Goal: Task Accomplishment & Management: Complete application form

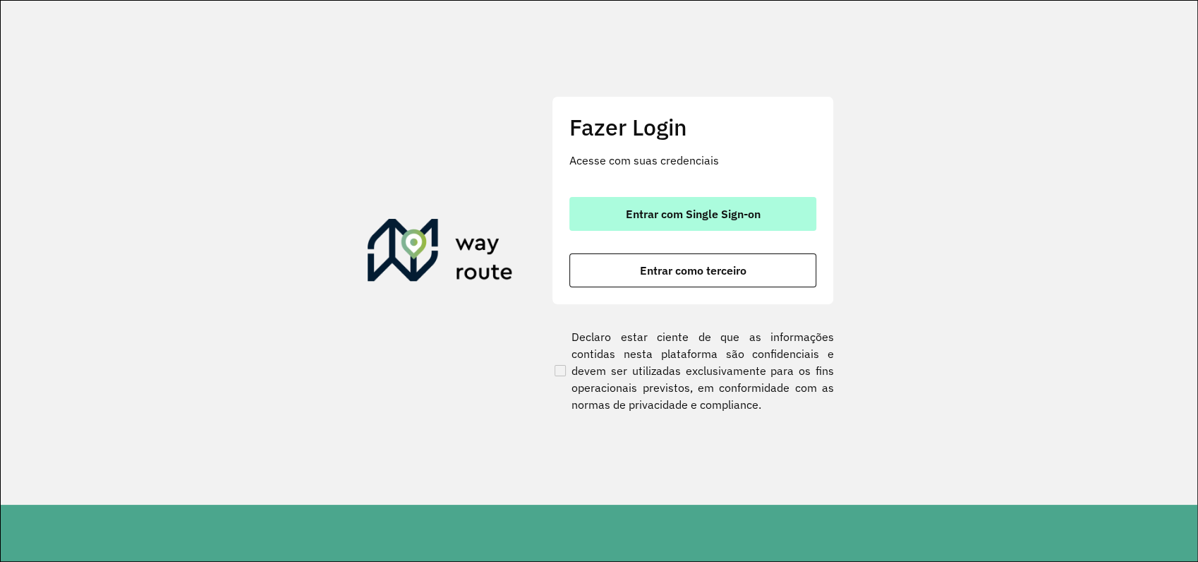
click at [743, 204] on button "Entrar com Single Sign-on" at bounding box center [692, 214] width 247 height 34
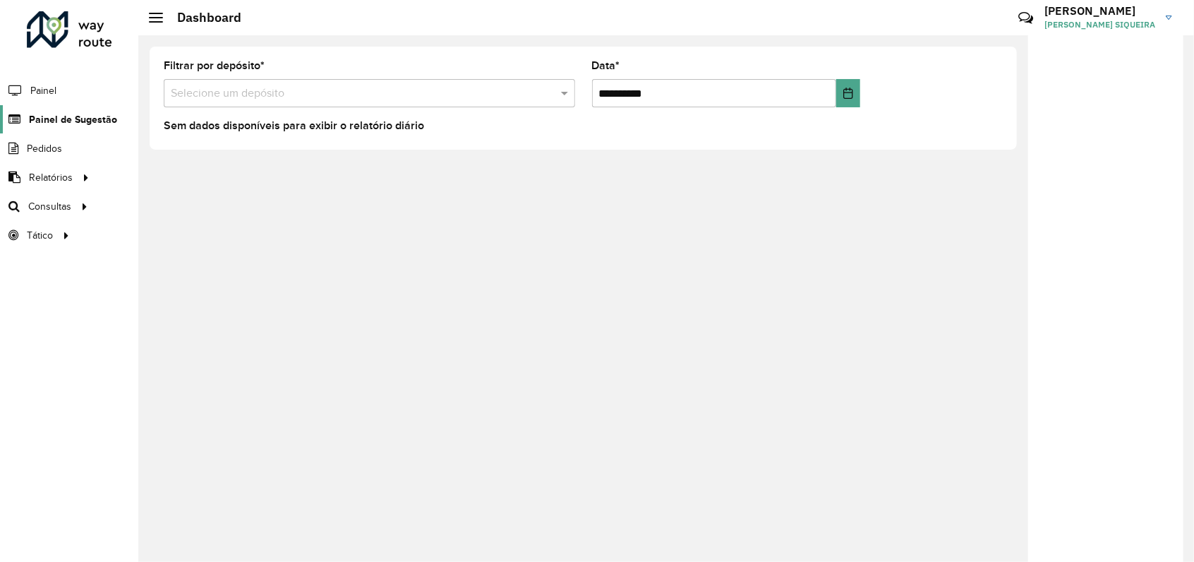
click at [68, 123] on span "Painel de Sugestão" at bounding box center [73, 119] width 88 height 15
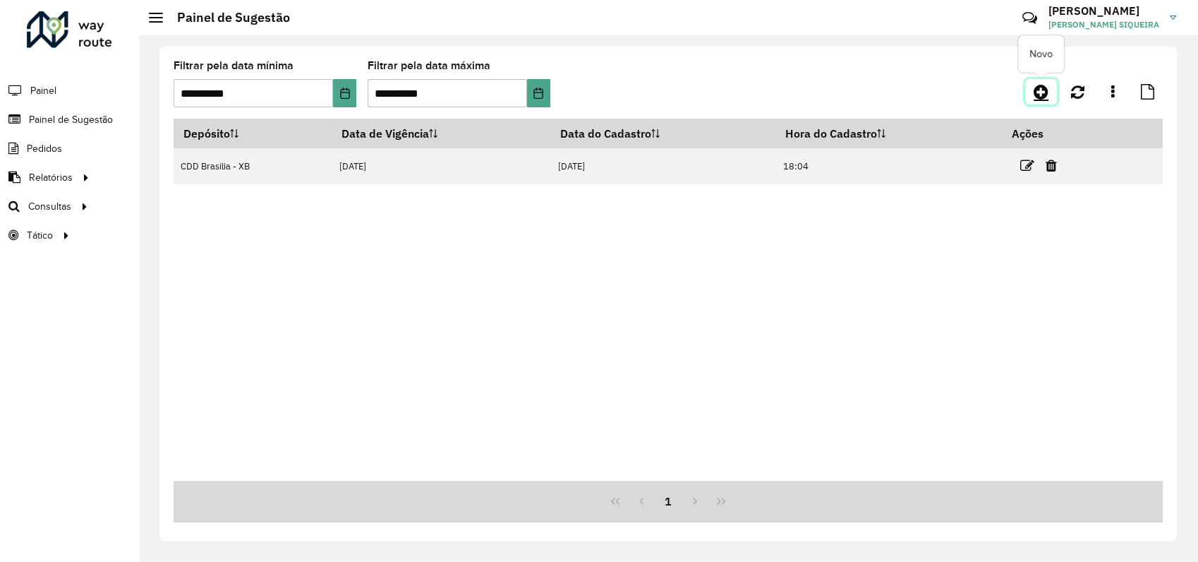
click at [1041, 87] on icon at bounding box center [1041, 91] width 15 height 17
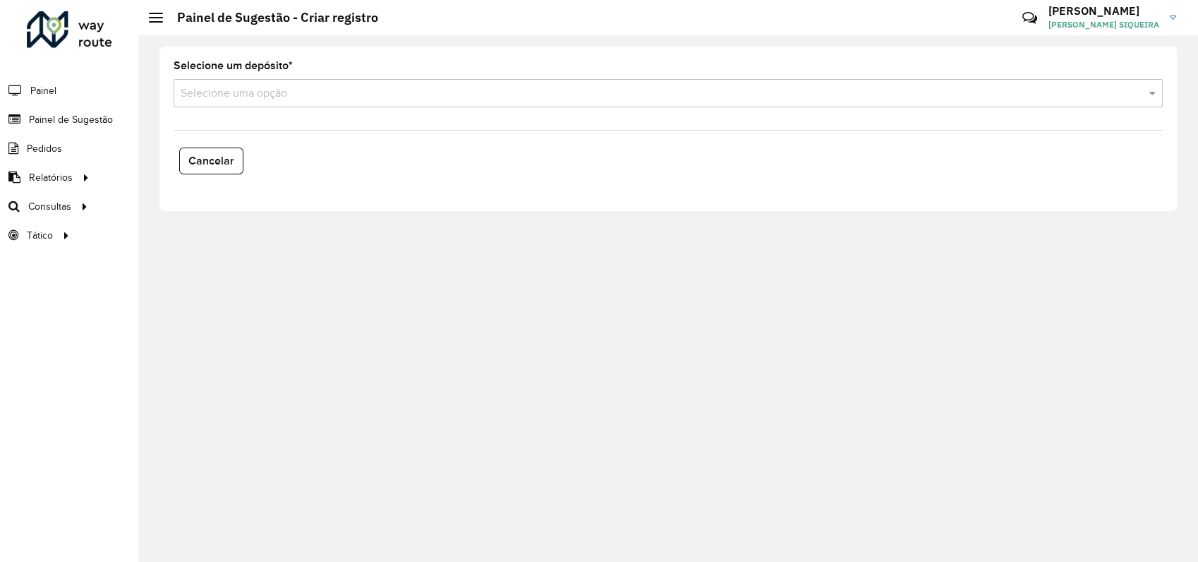
click at [251, 94] on input "text" at bounding box center [654, 93] width 947 height 17
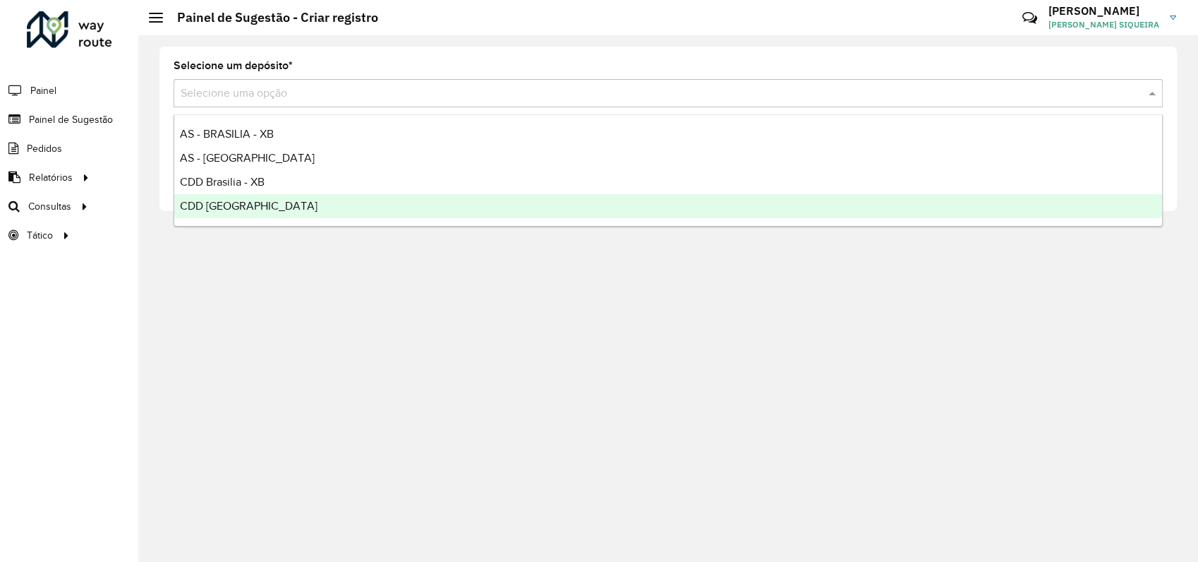
click at [265, 205] on span "CDD Rondonópolis" at bounding box center [249, 206] width 138 height 12
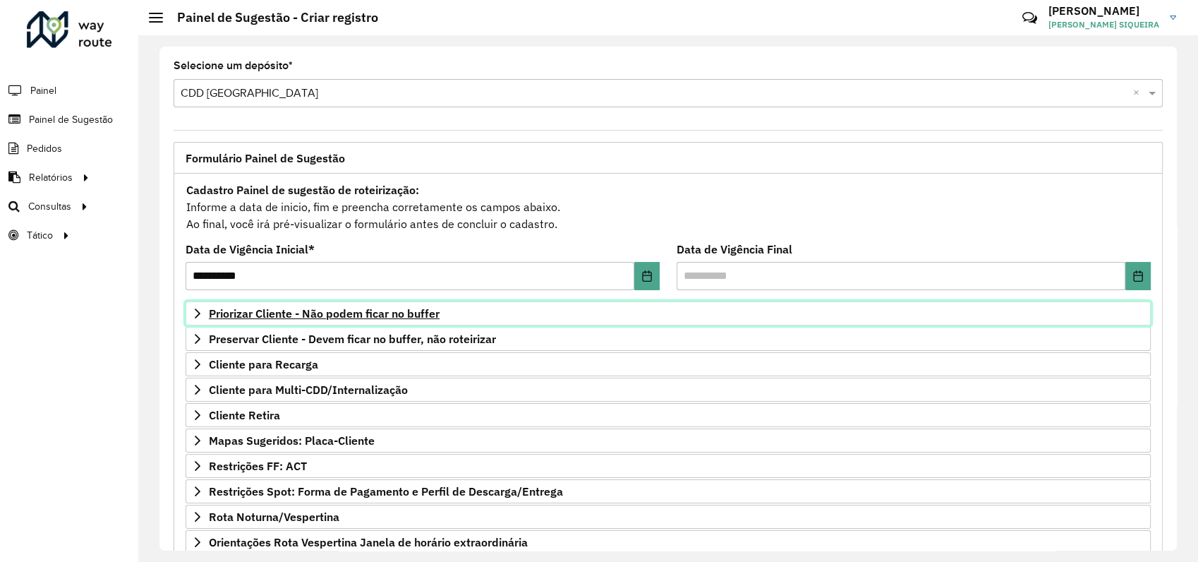
click at [193, 314] on icon at bounding box center [197, 313] width 11 height 11
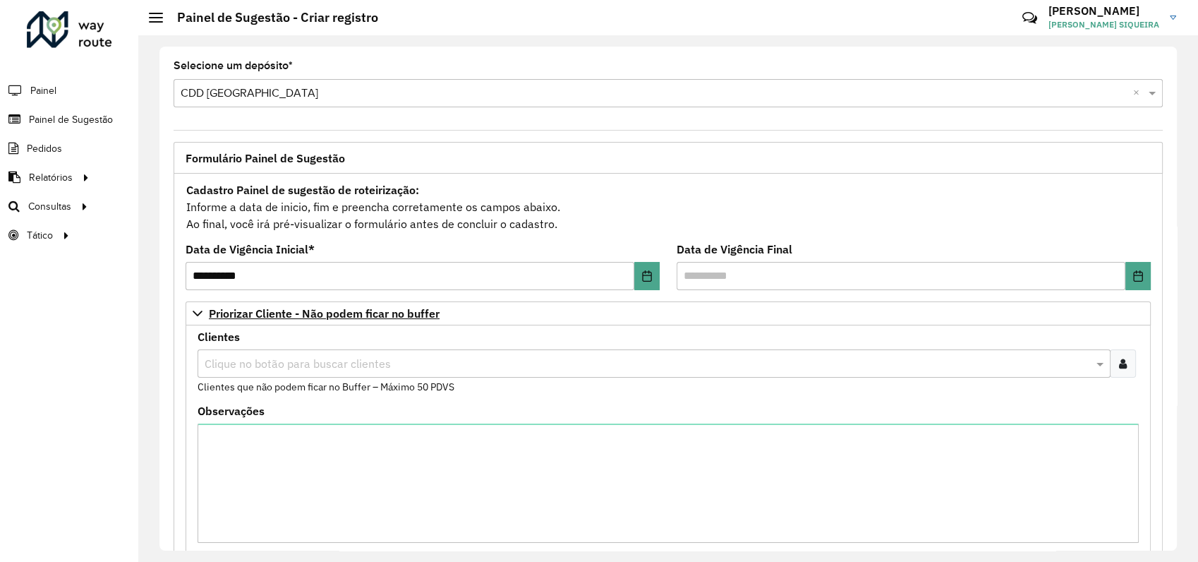
click at [1119, 361] on icon at bounding box center [1123, 363] width 8 height 11
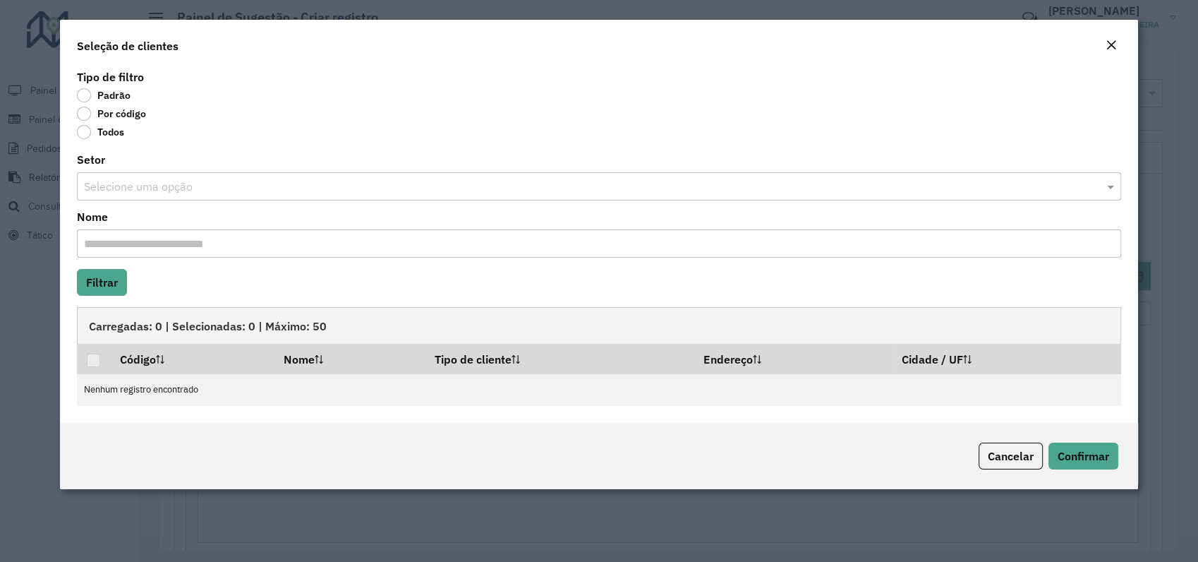
click at [85, 114] on label "Por código" at bounding box center [111, 114] width 69 height 14
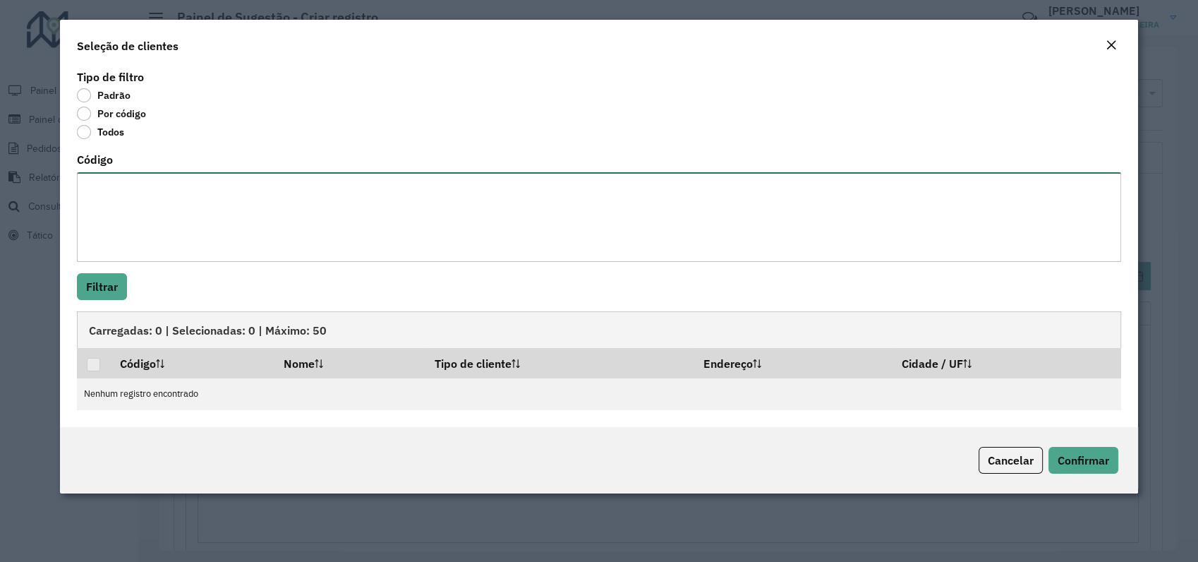
drag, startPoint x: 205, startPoint y: 186, endPoint x: 195, endPoint y: 174, distance: 15.5
click at [205, 186] on textarea "Código" at bounding box center [599, 217] width 1044 height 90
paste textarea "***** **** **** **** **** **** **** **** **** **** **** **** ** **** **** **** …"
type textarea "***** **** **** **** **** **** **** **** **** **** **** **** ** **** **** **** …"
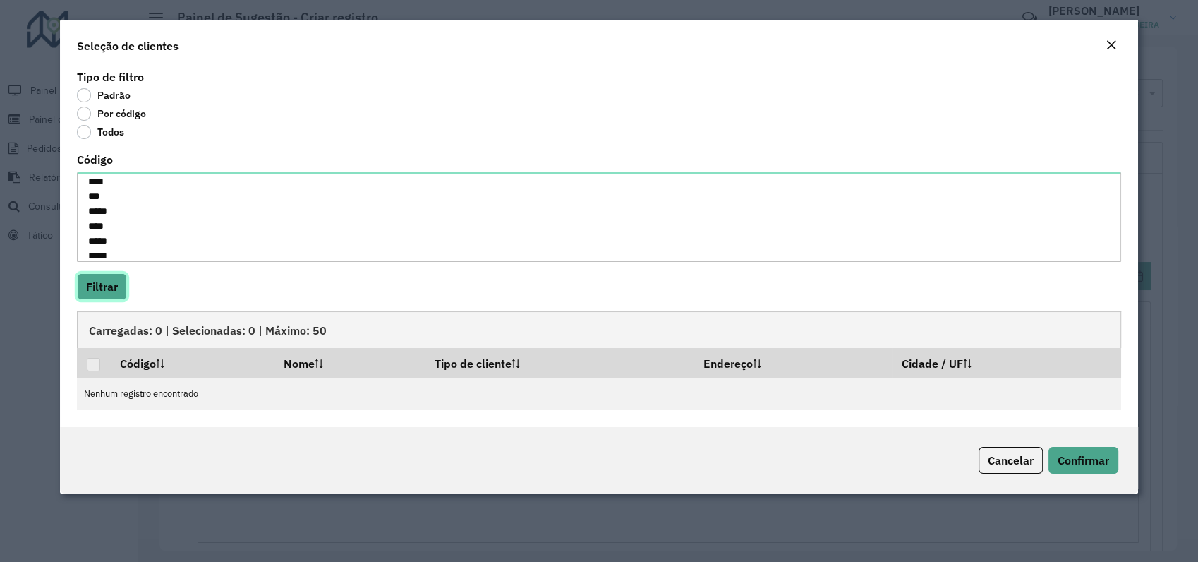
click at [104, 288] on button "Filtrar" at bounding box center [102, 286] width 50 height 27
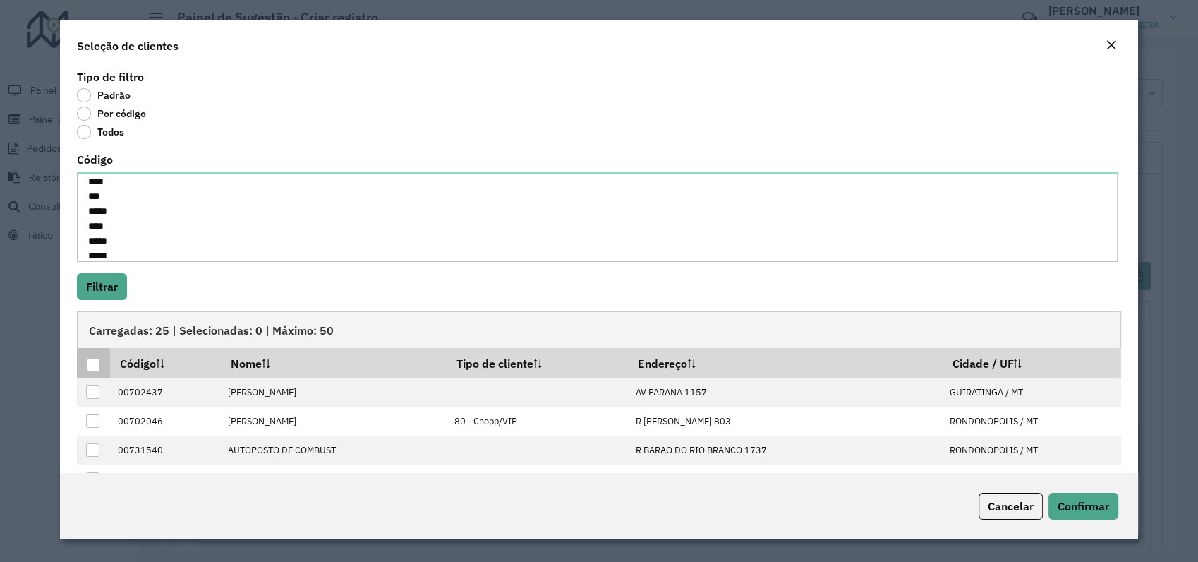
click at [93, 365] on div at bounding box center [93, 364] width 13 height 13
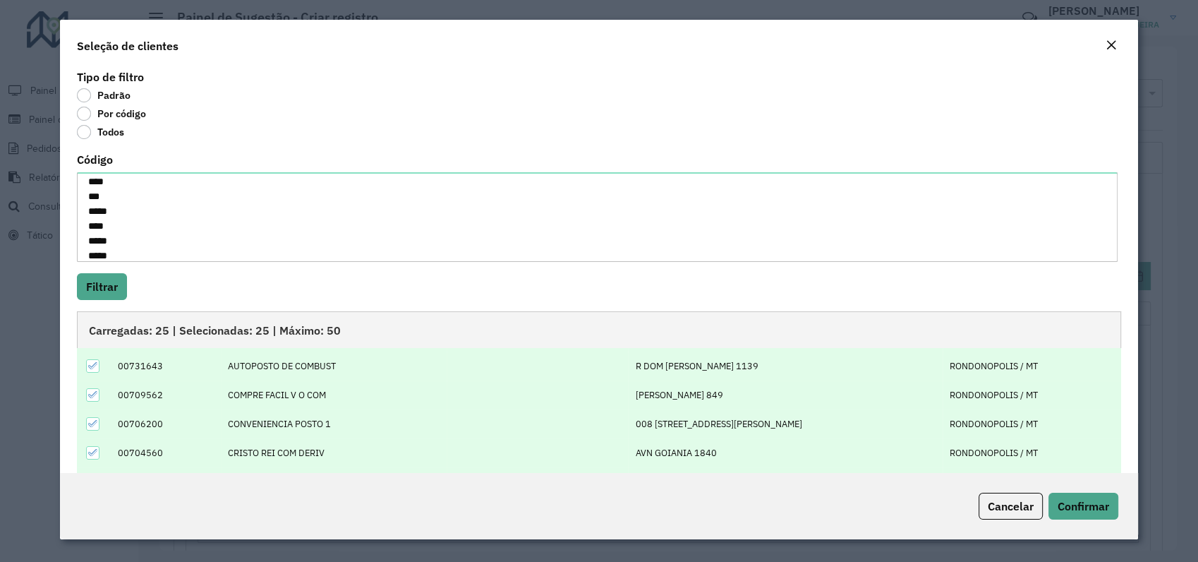
scroll to position [0, 0]
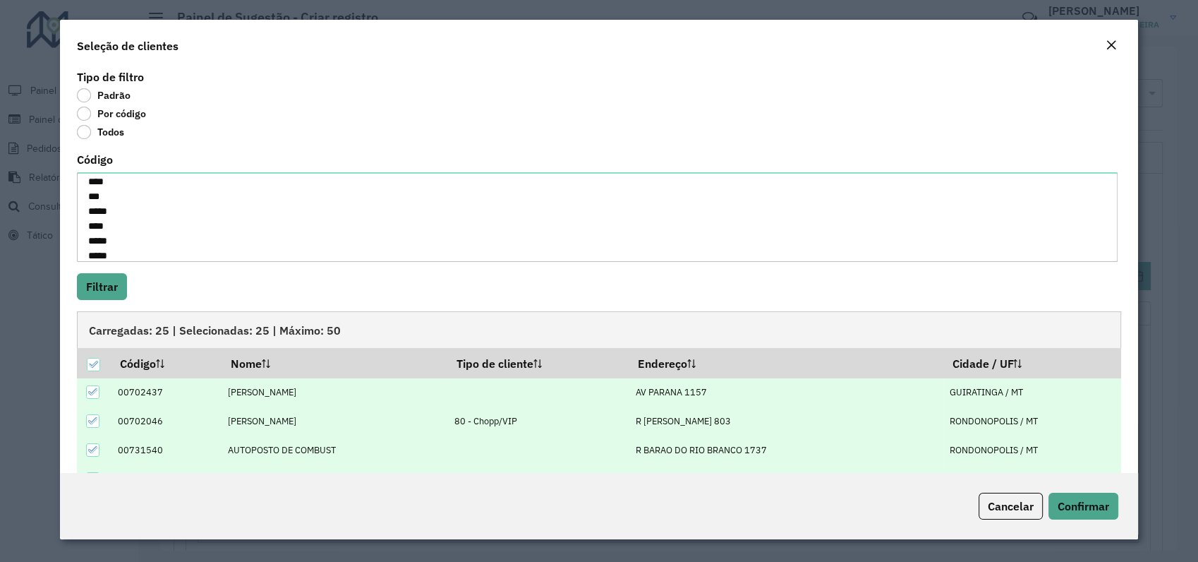
click at [1015, 412] on td "RONDONOPOLIS / MT" at bounding box center [1032, 420] width 179 height 29
click at [1092, 512] on span "Confirmar" at bounding box center [1084, 506] width 52 height 14
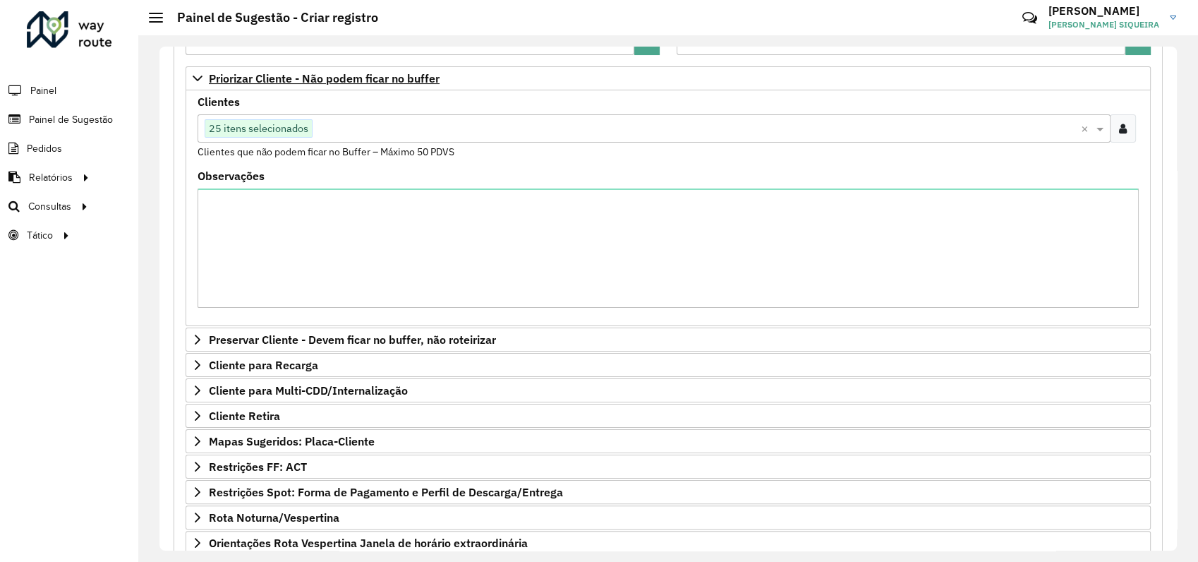
scroll to position [375, 0]
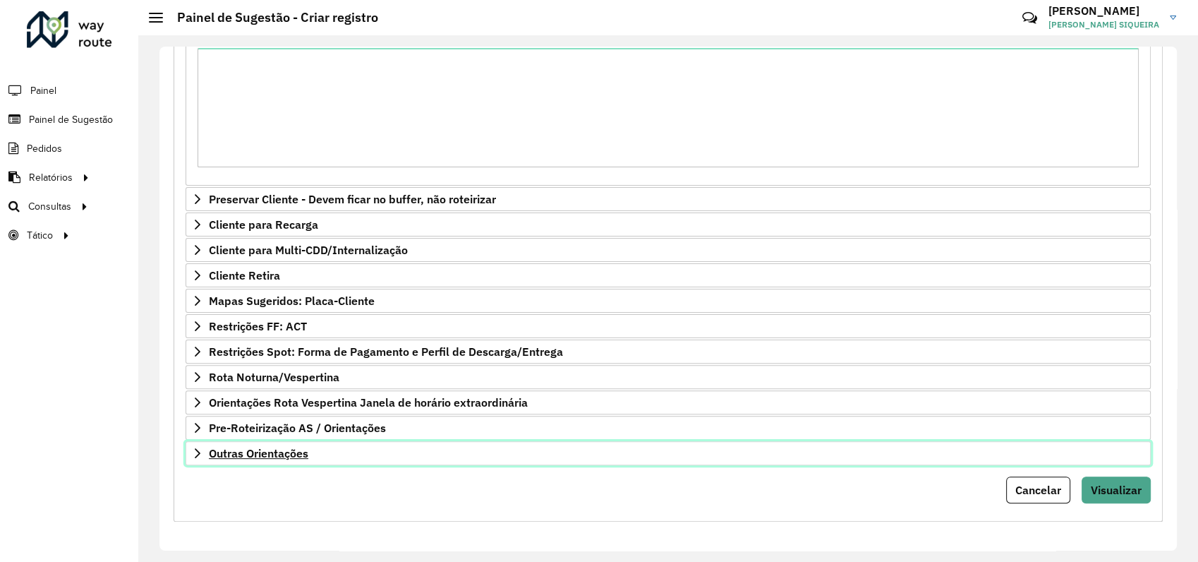
click at [197, 453] on icon at bounding box center [198, 453] width 6 height 10
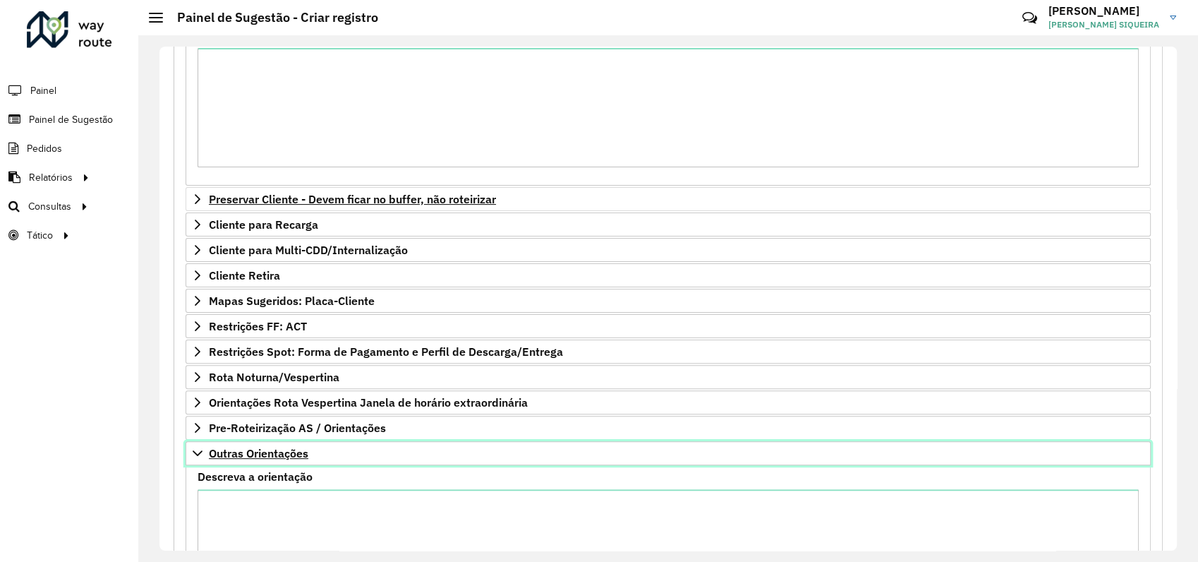
scroll to position [140, 0]
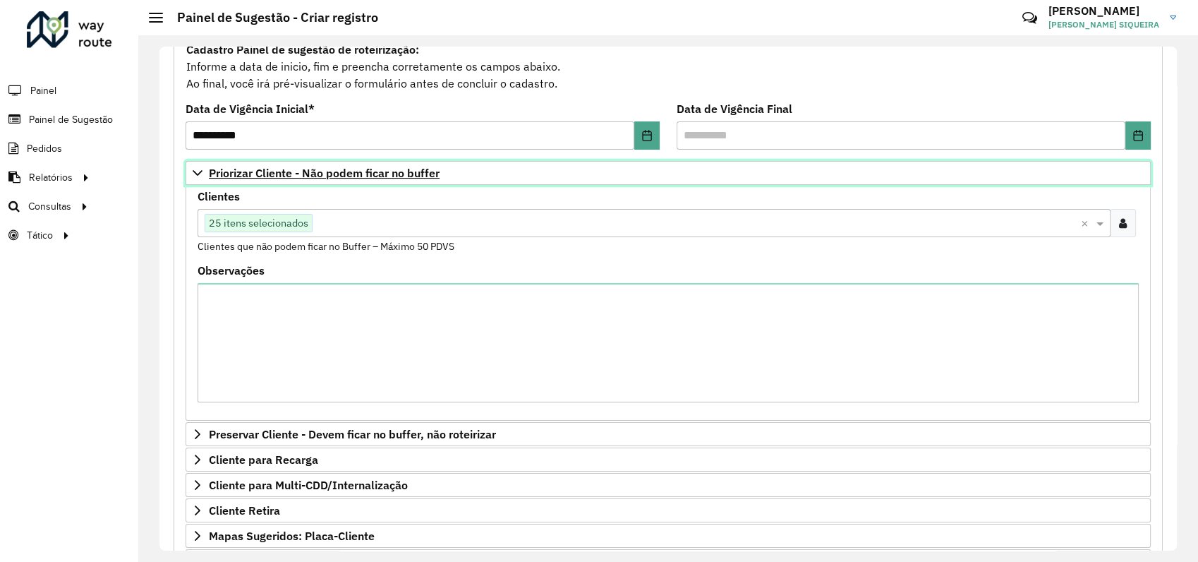
click at [197, 173] on icon at bounding box center [198, 173] width 10 height 6
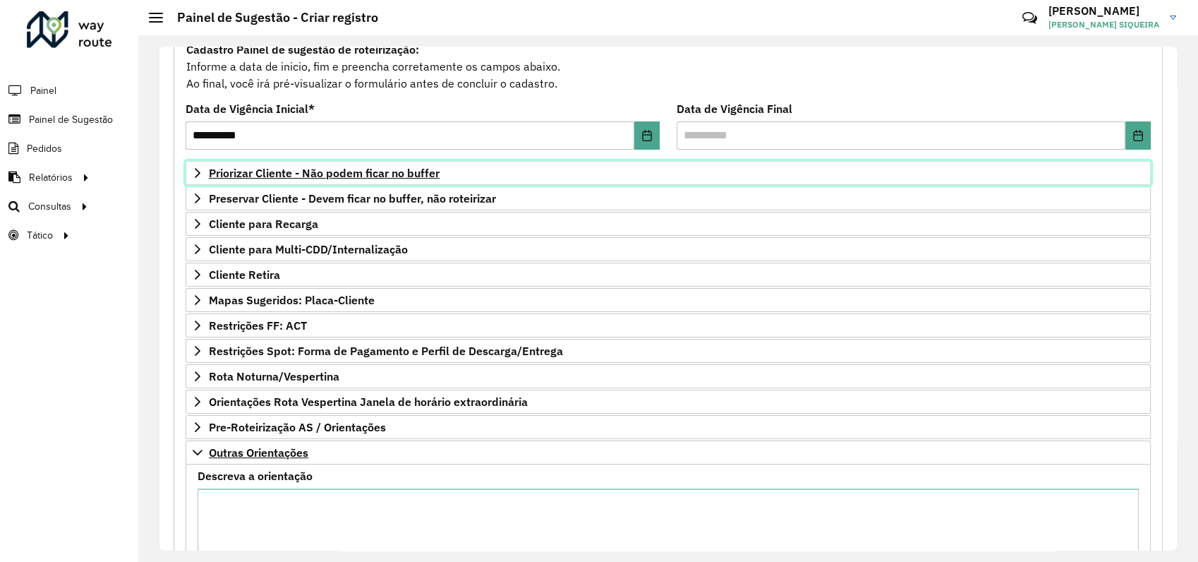
scroll to position [301, 0]
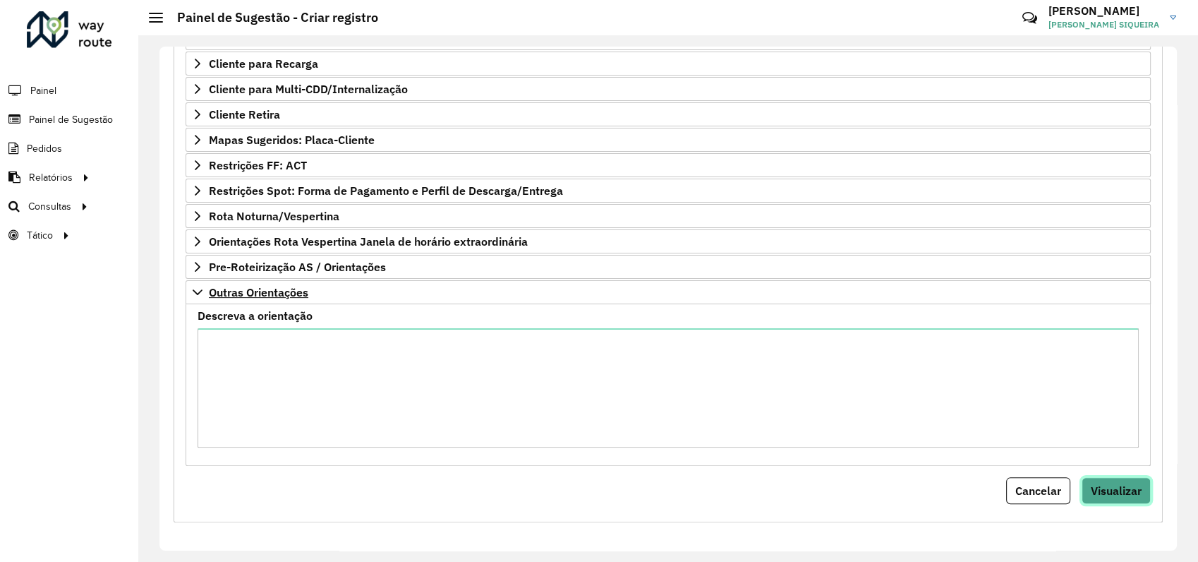
click at [1106, 483] on span "Visualizar" at bounding box center [1116, 490] width 51 height 14
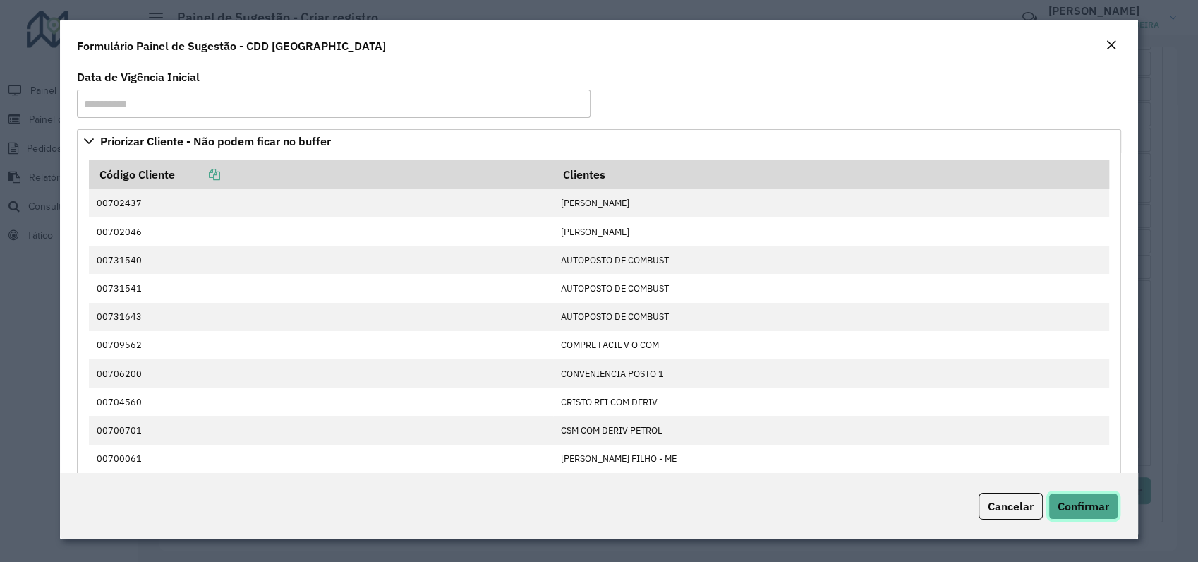
click at [1070, 502] on span "Confirmar" at bounding box center [1084, 506] width 52 height 14
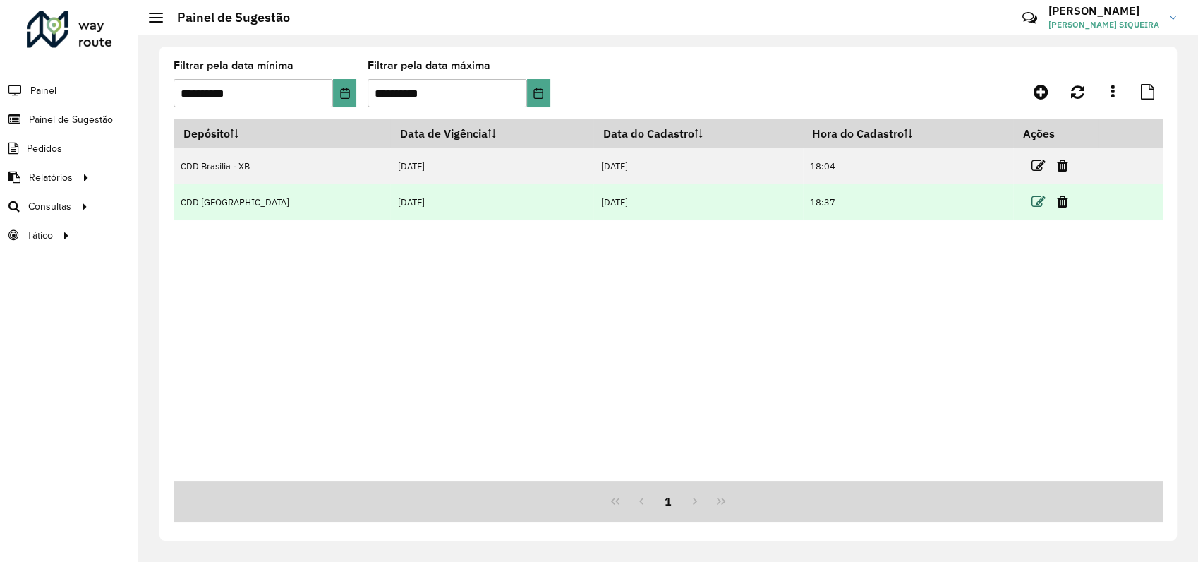
click at [1032, 203] on icon at bounding box center [1039, 202] width 14 height 14
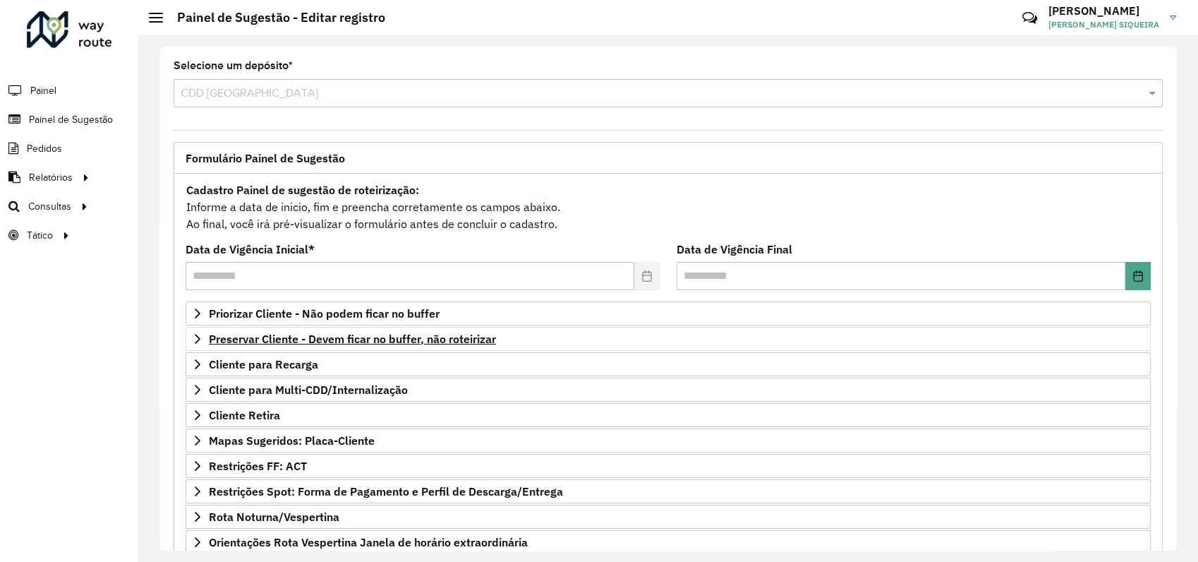
scroll to position [139, 0]
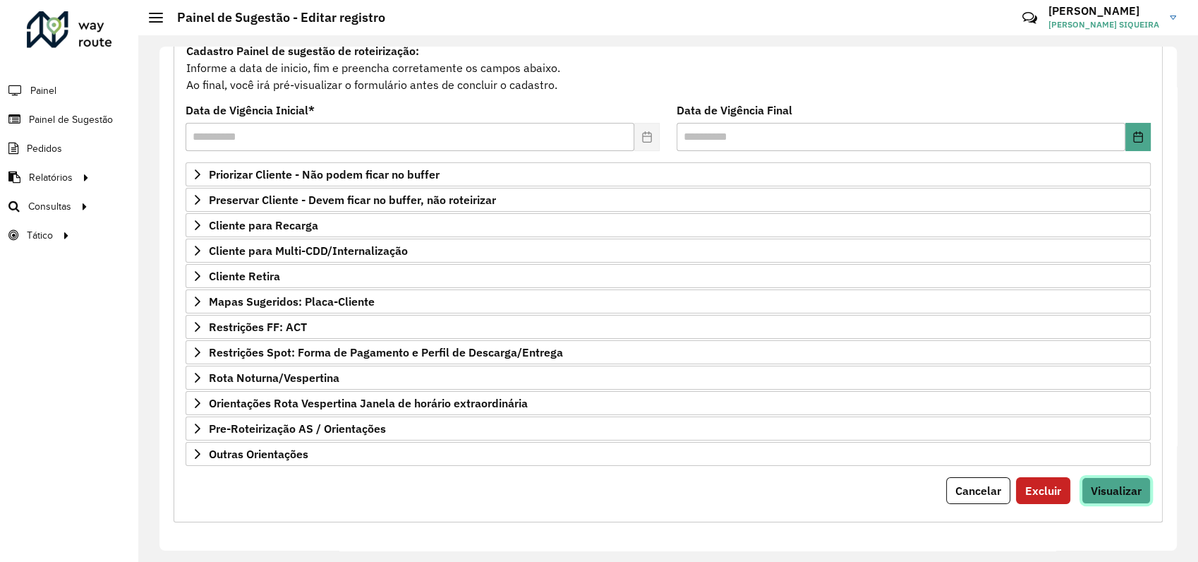
click at [1109, 488] on span "Visualizar" at bounding box center [1116, 490] width 51 height 14
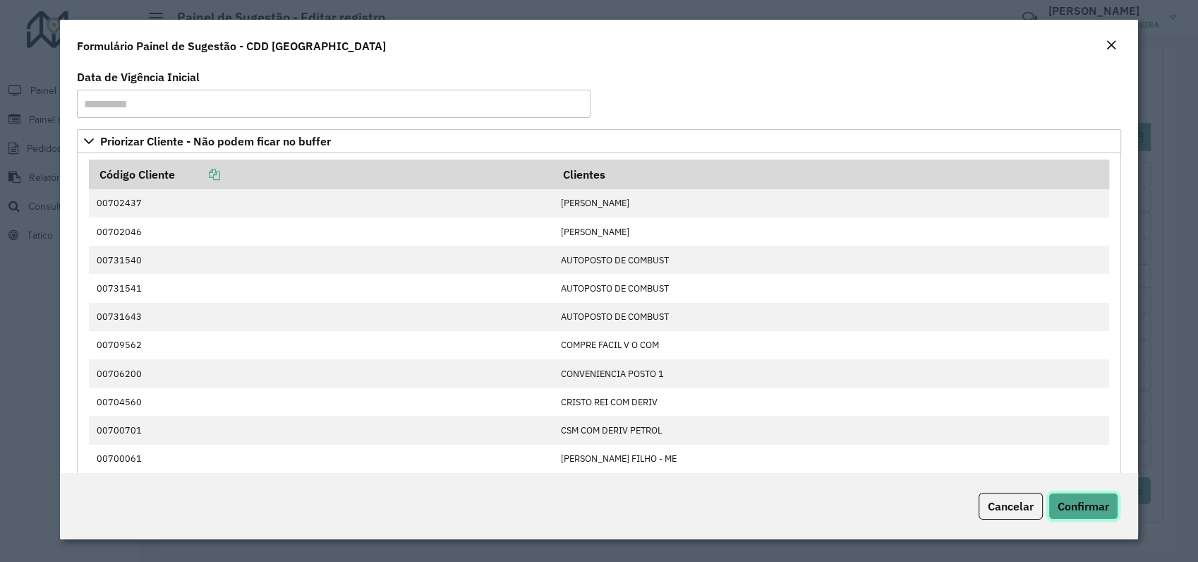
click at [1090, 513] on button "Confirmar" at bounding box center [1084, 506] width 70 height 27
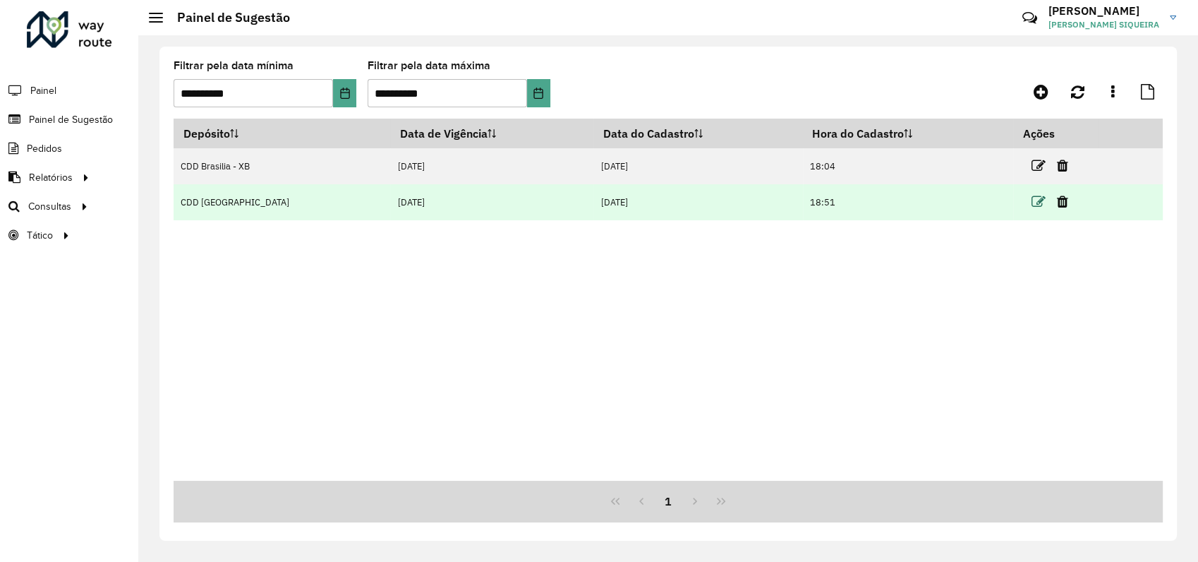
click at [1032, 203] on icon at bounding box center [1039, 202] width 14 height 14
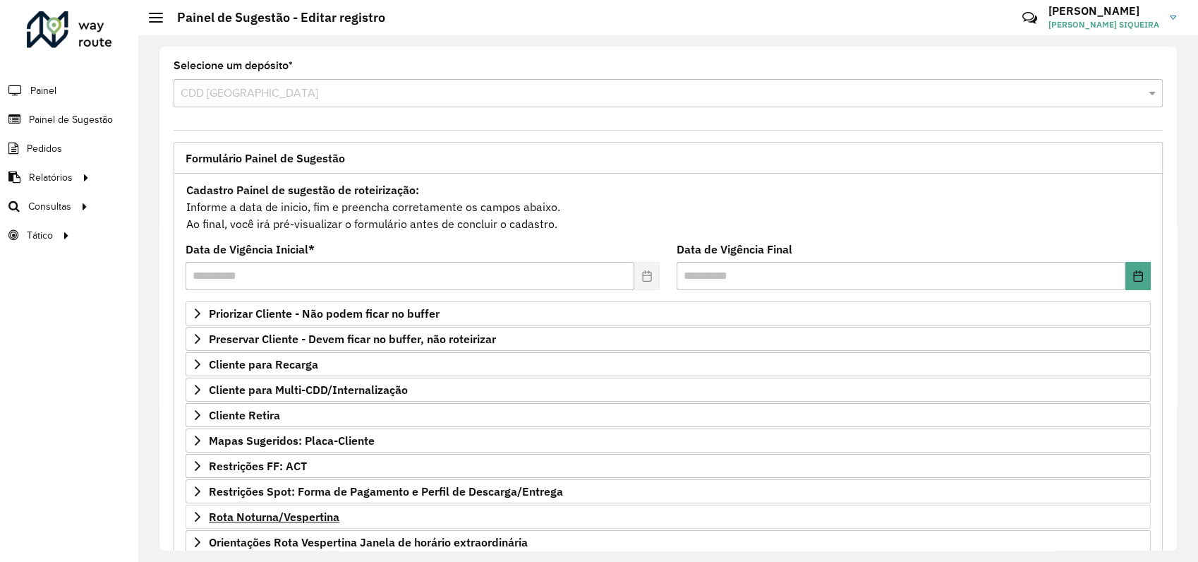
scroll to position [139, 0]
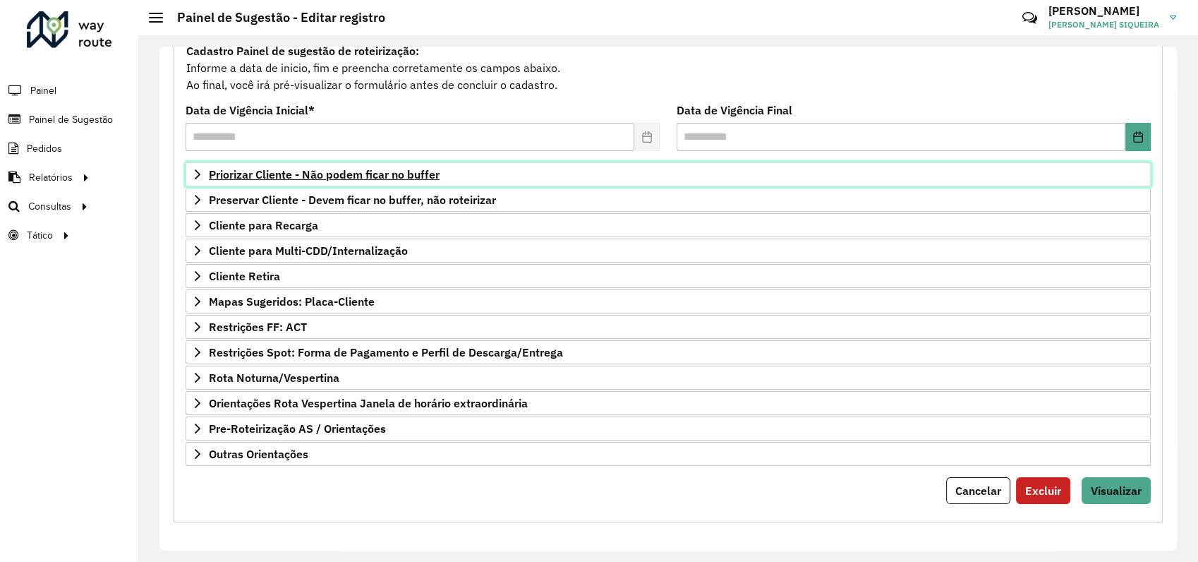
click at [202, 172] on icon at bounding box center [197, 174] width 11 height 11
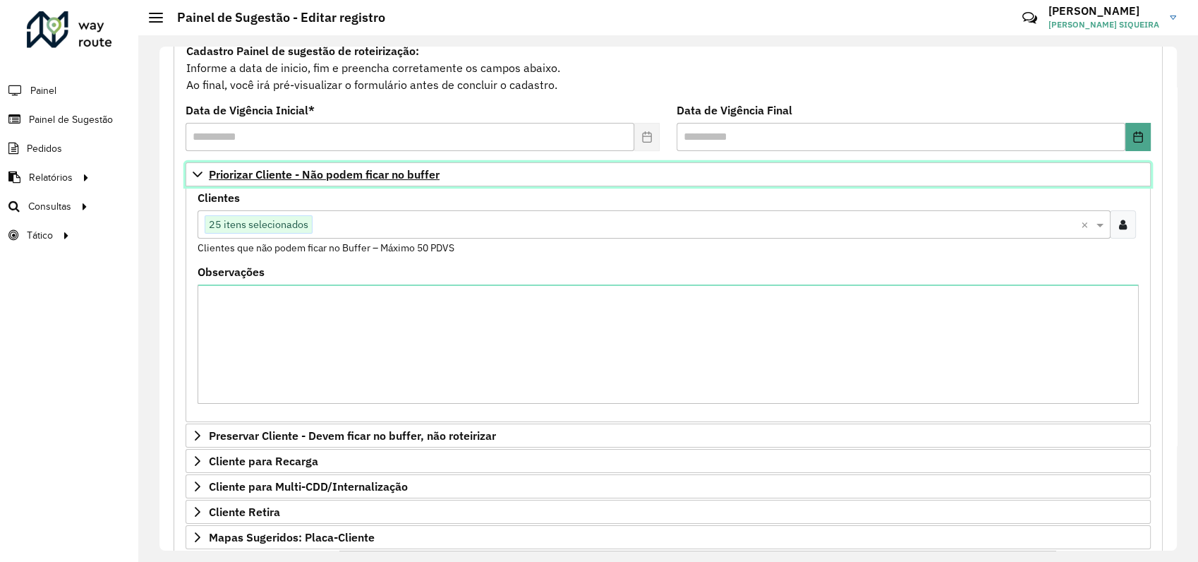
click at [199, 175] on icon at bounding box center [197, 174] width 11 height 11
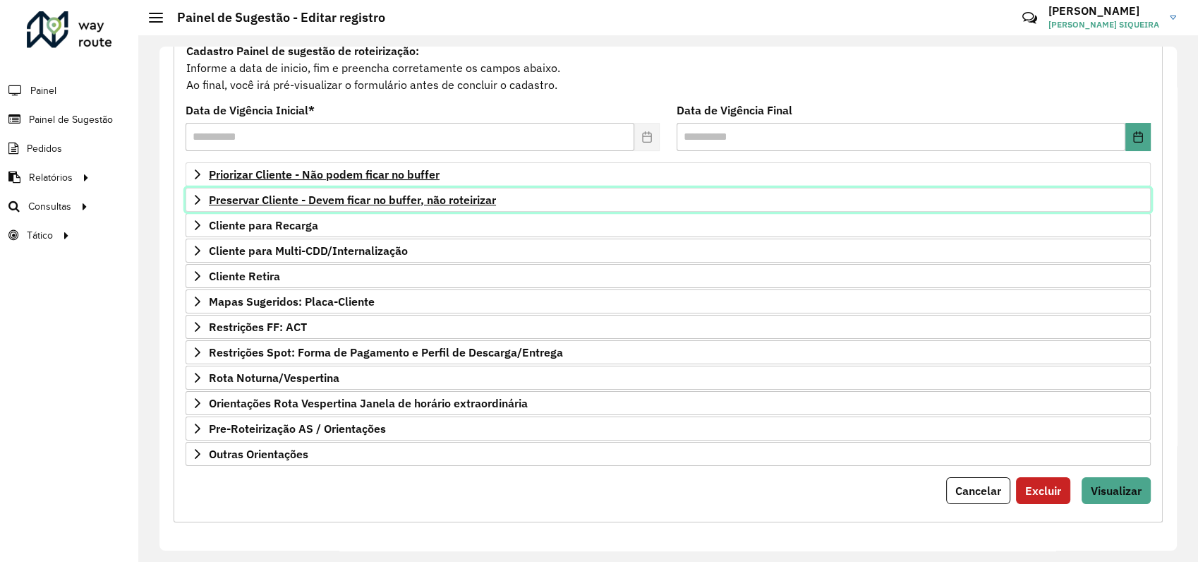
click at [199, 210] on link "Preservar Cliente - Devem ficar no buffer, não roteirizar" at bounding box center [668, 200] width 965 height 24
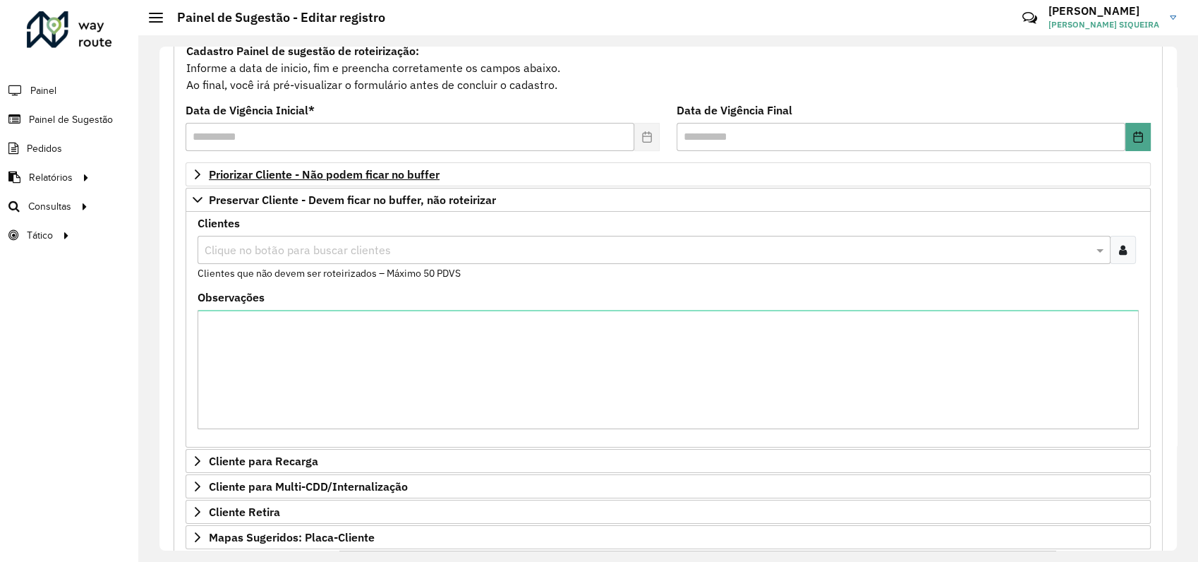
click at [1126, 256] on div at bounding box center [1123, 250] width 26 height 28
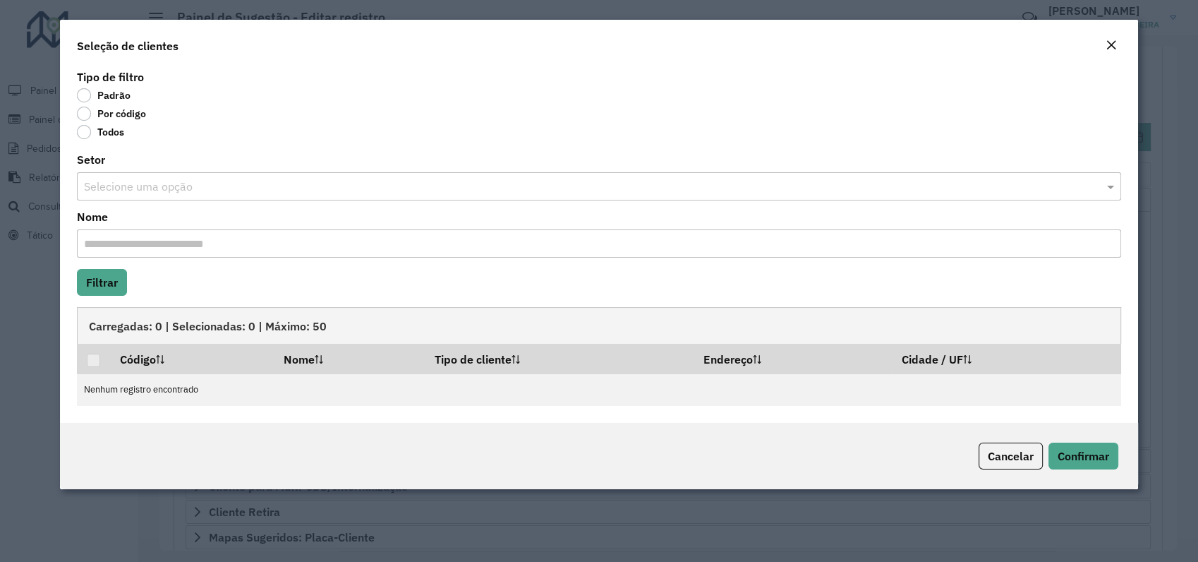
click at [85, 115] on label "Por código" at bounding box center [111, 114] width 69 height 14
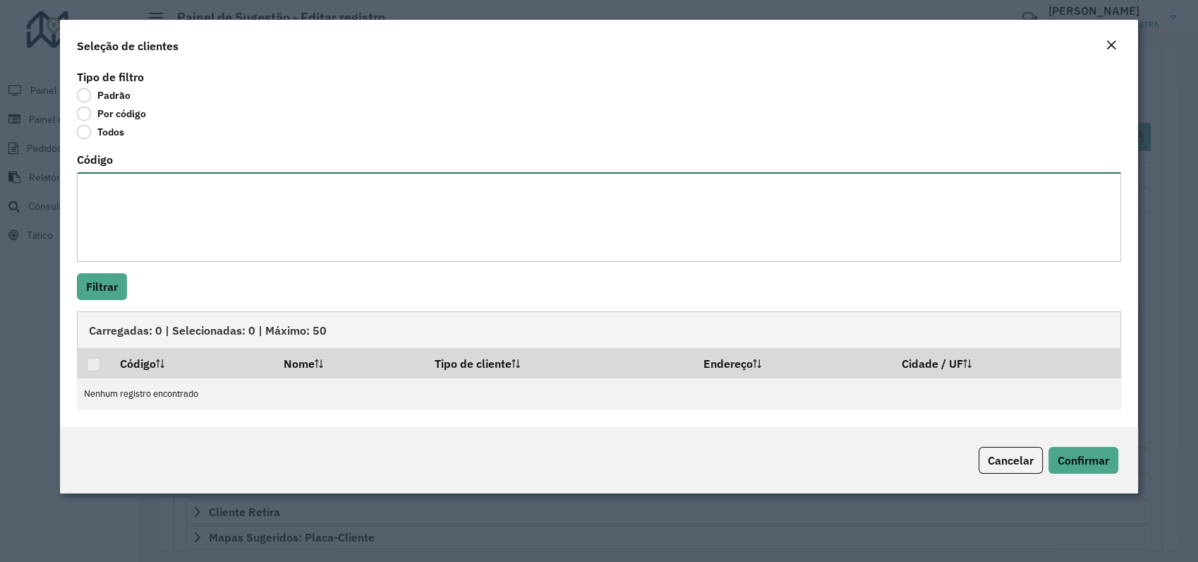
click at [135, 215] on textarea "Código" at bounding box center [599, 217] width 1044 height 90
type textarea "*** ****"
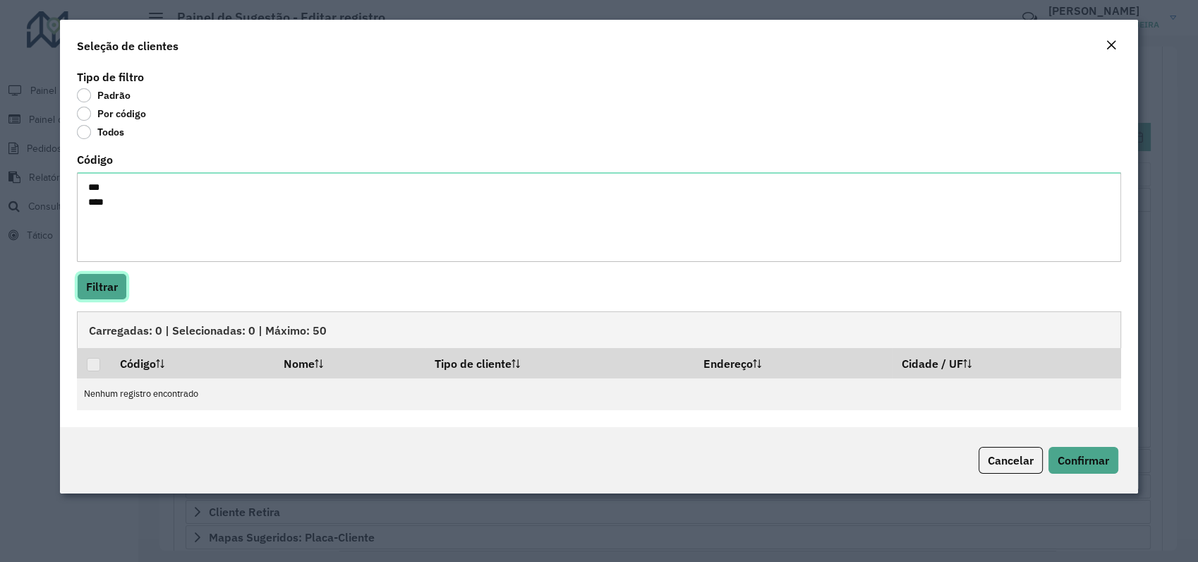
click at [104, 289] on button "Filtrar" at bounding box center [102, 286] width 50 height 27
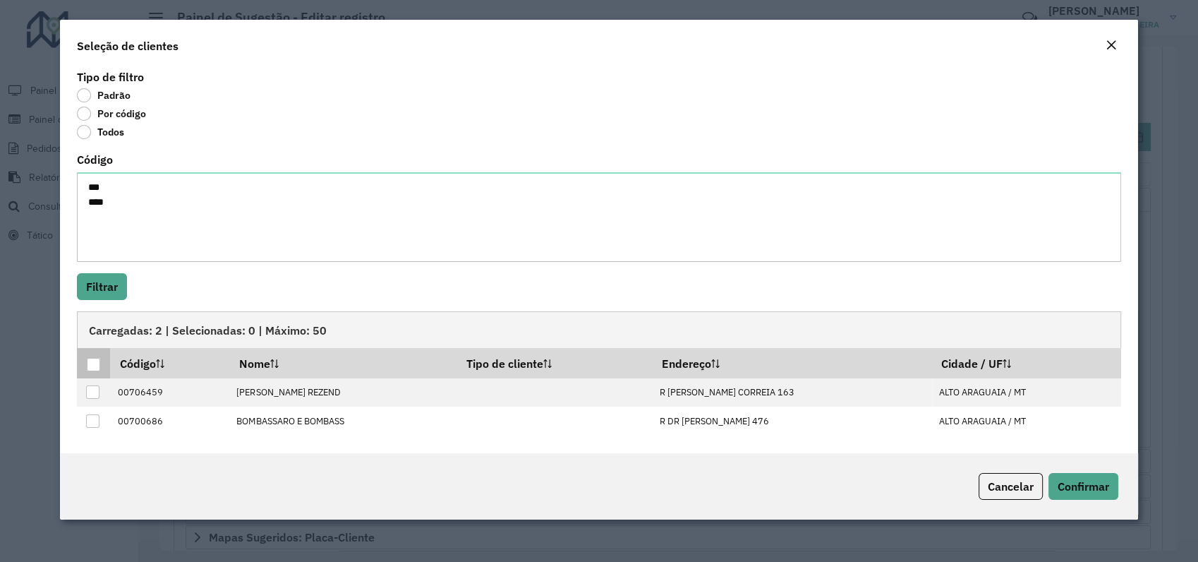
click at [94, 367] on div at bounding box center [93, 364] width 13 height 13
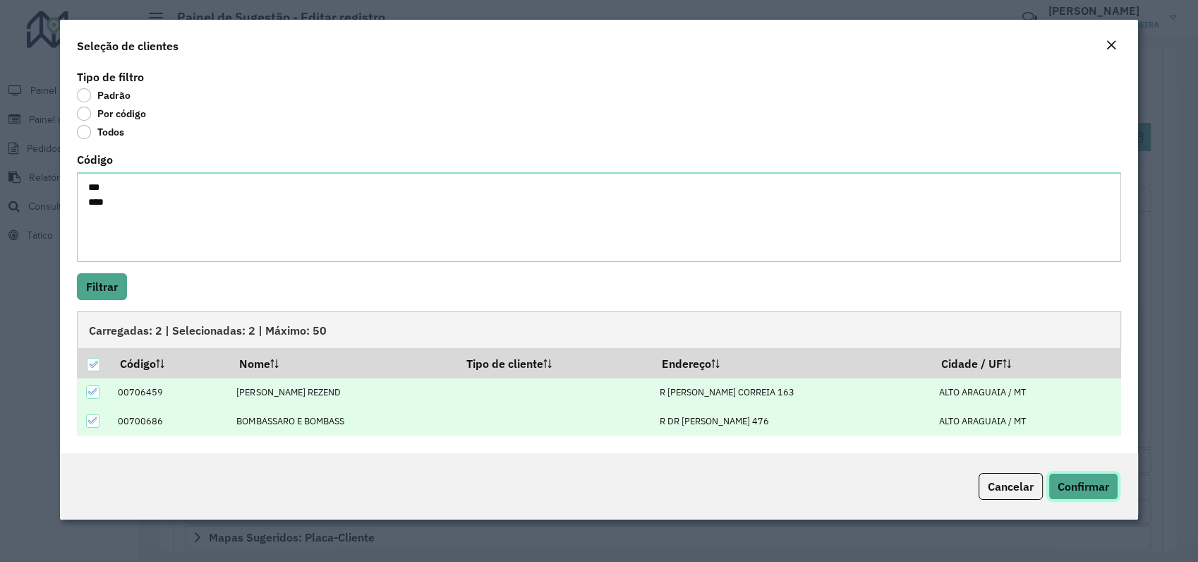
click at [1089, 486] on span "Confirmar" at bounding box center [1084, 486] width 52 height 14
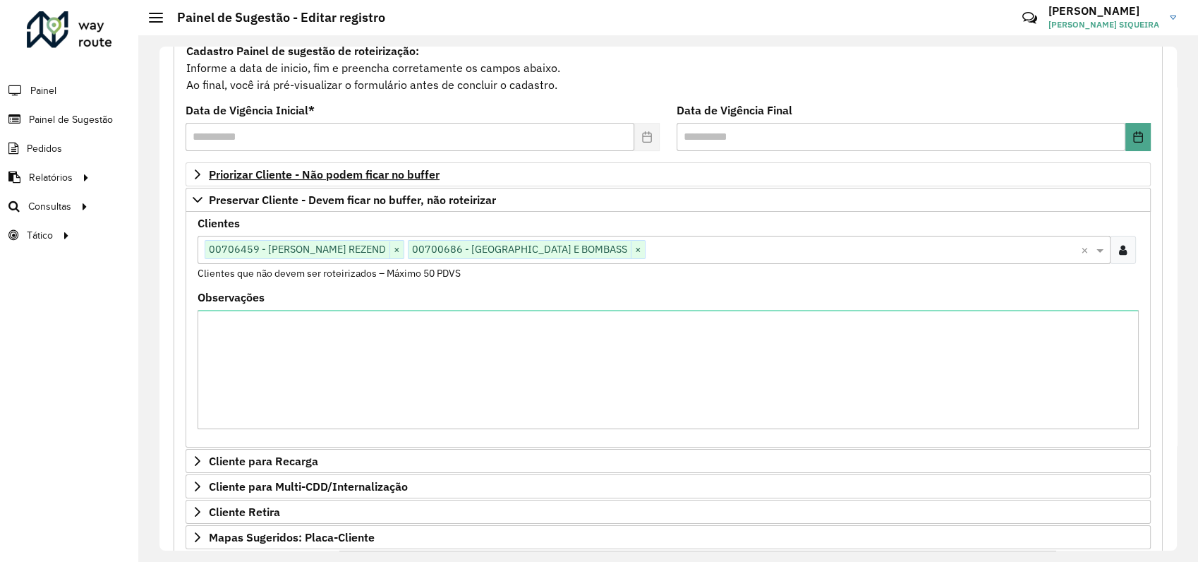
scroll to position [375, 0]
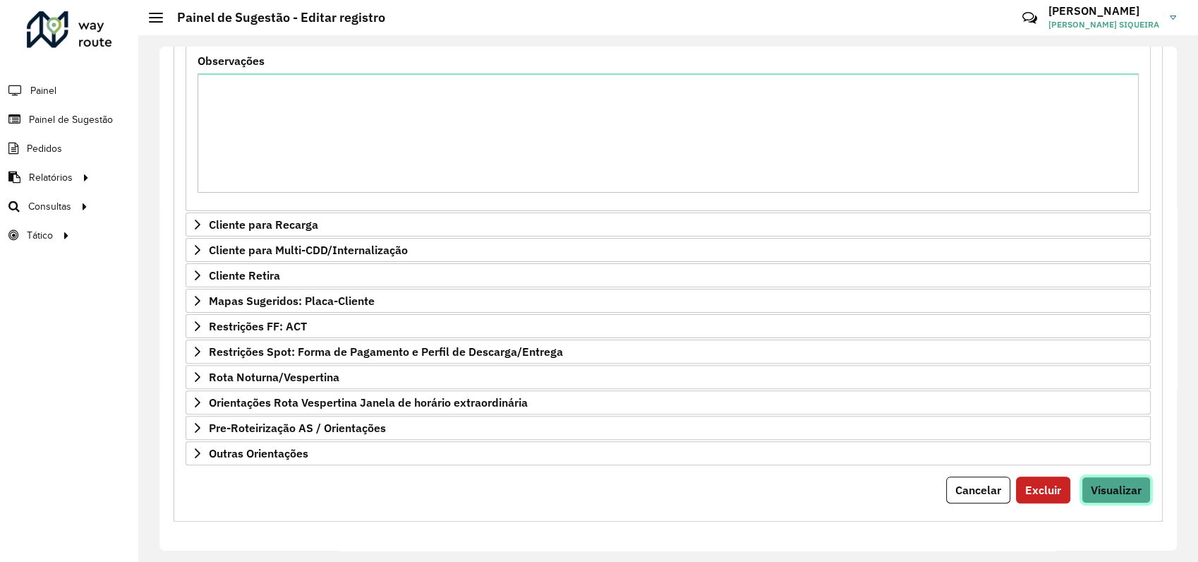
click at [1108, 488] on span "Visualizar" at bounding box center [1116, 490] width 51 height 14
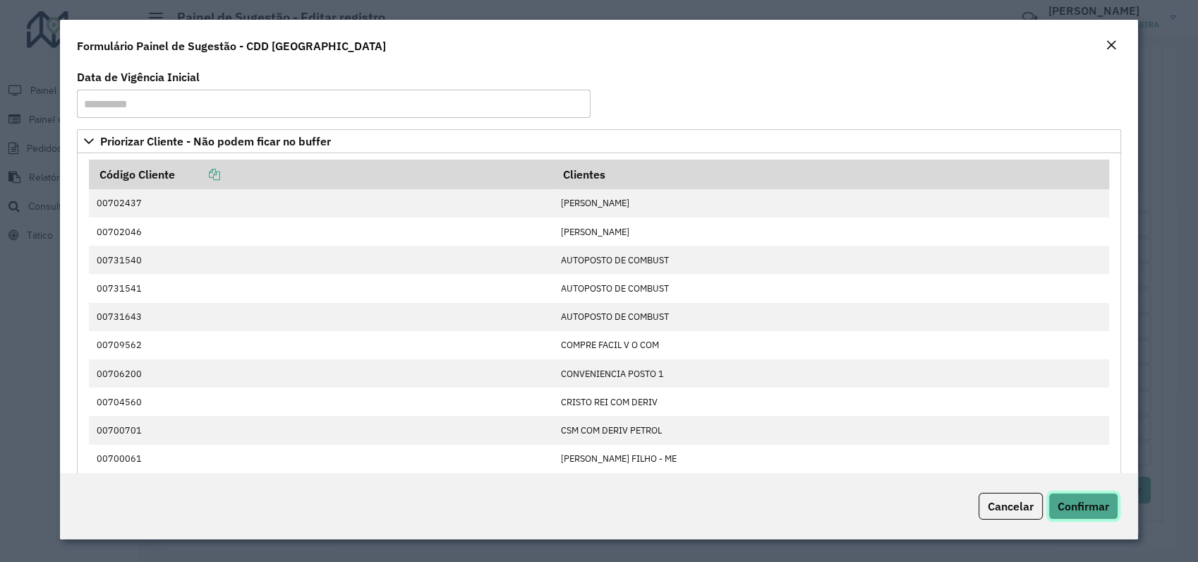
click at [1101, 505] on span "Confirmar" at bounding box center [1084, 506] width 52 height 14
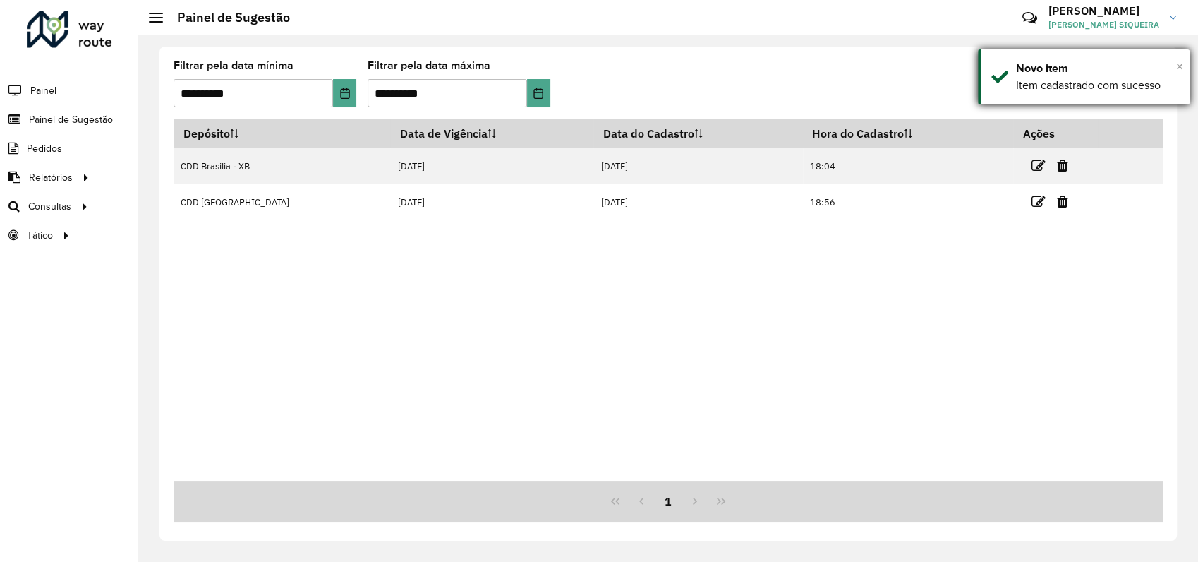
click at [1179, 66] on span "×" at bounding box center [1179, 67] width 7 height 16
